Goal: Find specific page/section: Find specific page/section

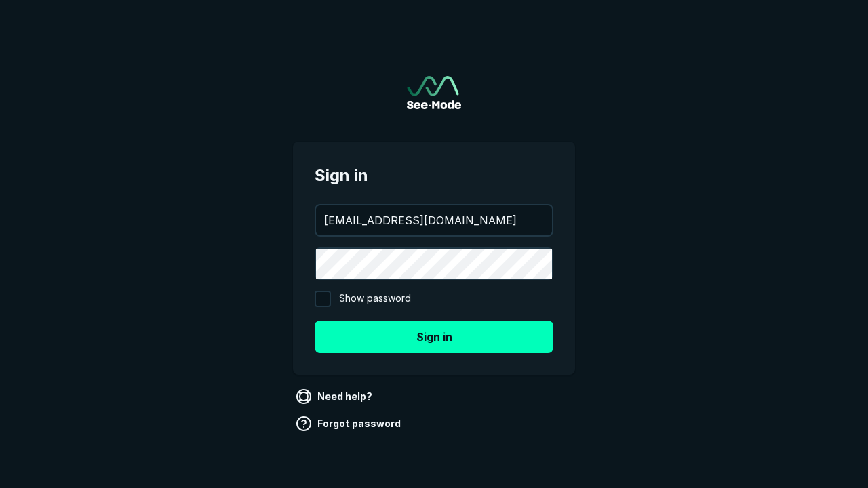
type input "[EMAIL_ADDRESS][DOMAIN_NAME]"
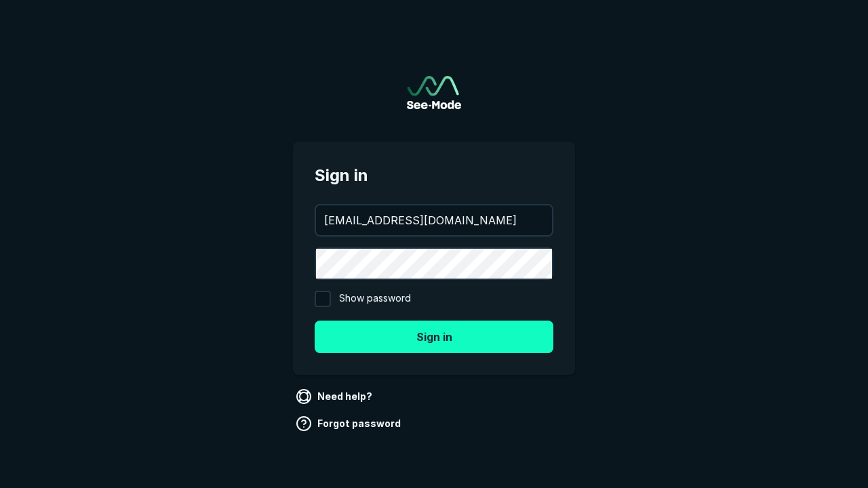
click at [434, 336] on button "Sign in" at bounding box center [434, 337] width 239 height 33
